Goal: Find specific page/section: Find specific page/section

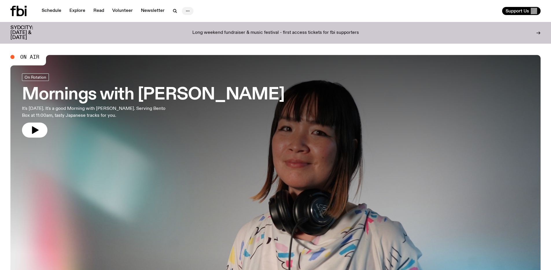
click at [187, 10] on icon "button" at bounding box center [187, 11] width 7 height 7
click at [242, 30] on p "Long weekend fundraiser & music festival - first access tickets for fbi support…" at bounding box center [275, 32] width 167 height 5
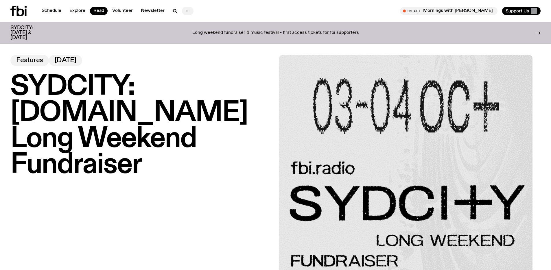
click at [189, 8] on icon "button" at bounding box center [187, 11] width 7 height 7
click at [190, 34] on link "Contact" at bounding box center [187, 33] width 29 height 8
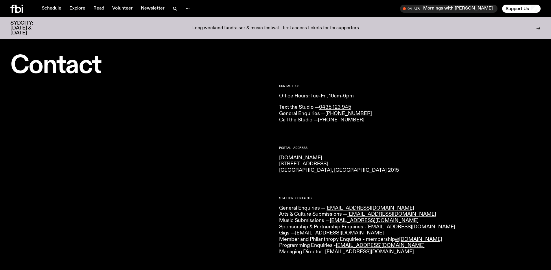
scroll to position [11, 0]
